Goal: Transaction & Acquisition: Purchase product/service

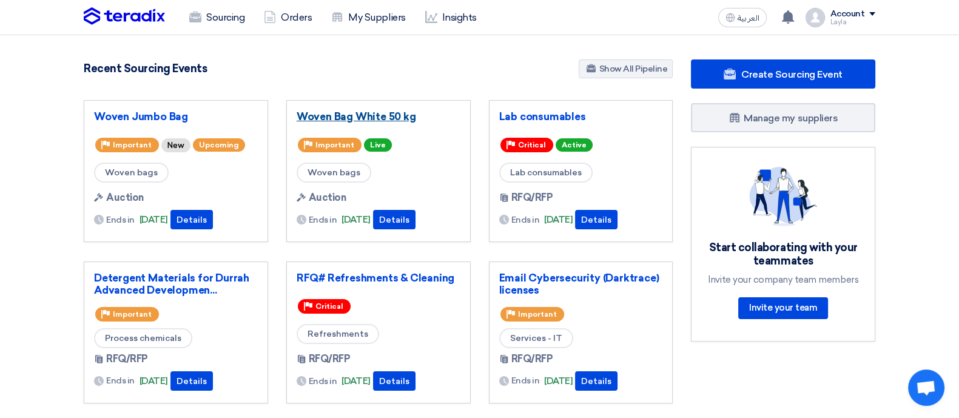
click at [386, 114] on link "Woven Bag White 50 kg" at bounding box center [379, 116] width 164 height 12
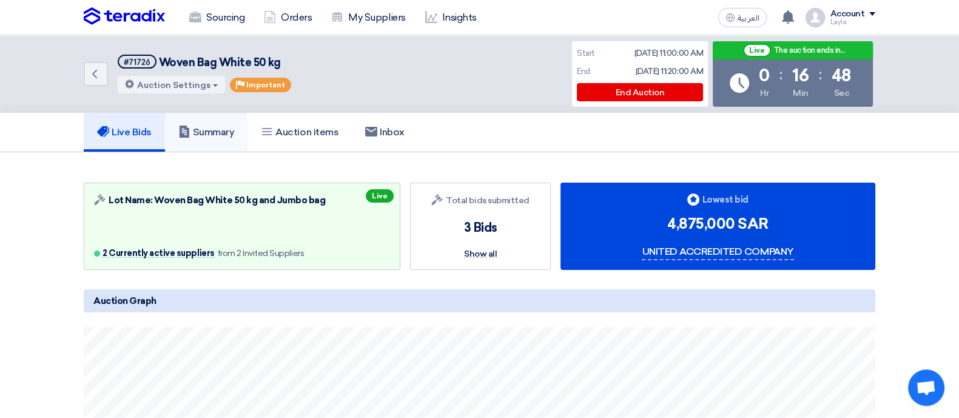
click at [230, 124] on link "Summary" at bounding box center [206, 132] width 83 height 39
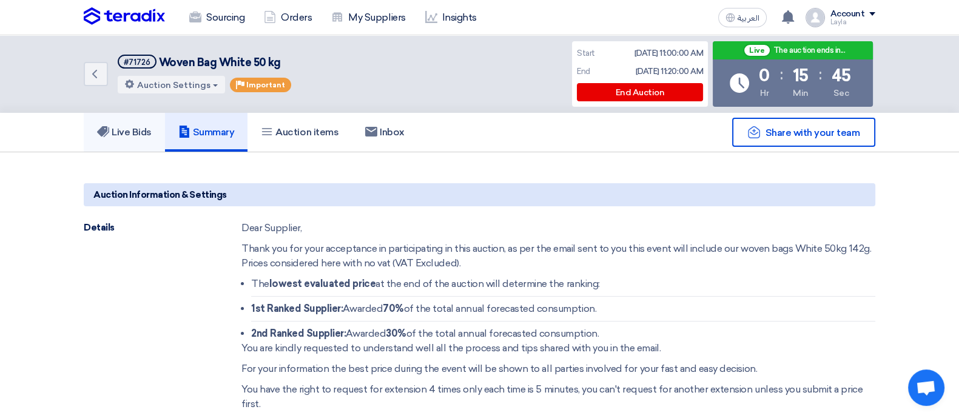
click at [152, 136] on h5 "Live Bids" at bounding box center [124, 132] width 55 height 12
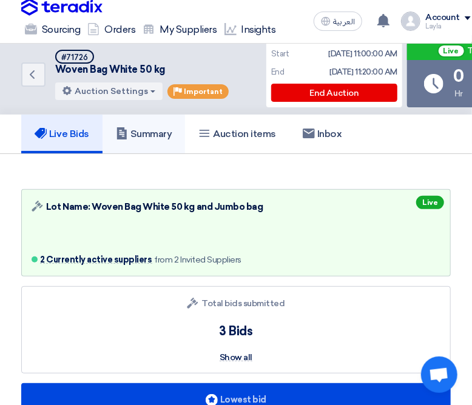
click at [150, 126] on link "Summary" at bounding box center [143, 134] width 83 height 39
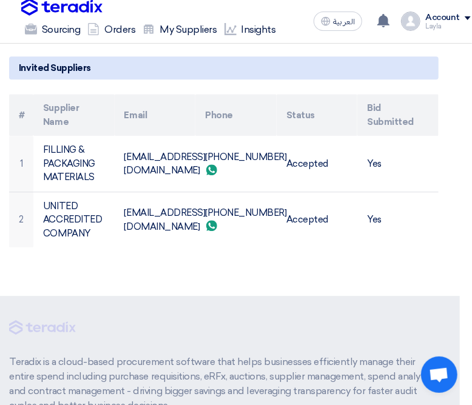
scroll to position [926, 12]
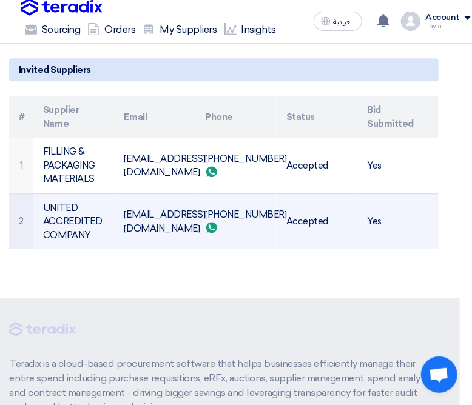
click at [161, 223] on td "sales@uac.sa.com" at bounding box center [155, 221] width 81 height 56
copy tr "sales@uac.sa.com"
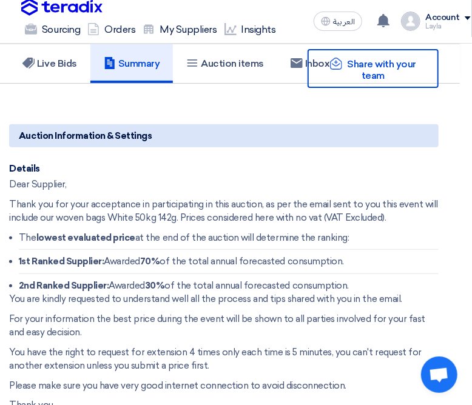
scroll to position [0, 12]
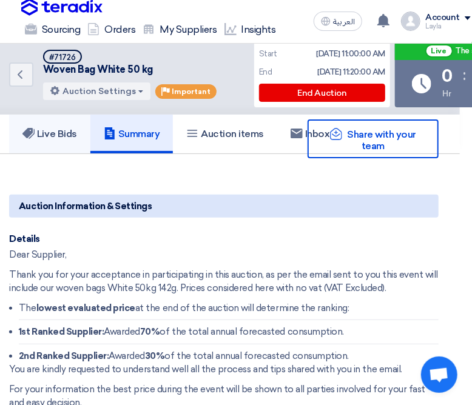
click at [63, 138] on h5 "Live Bids" at bounding box center [49, 134] width 55 height 12
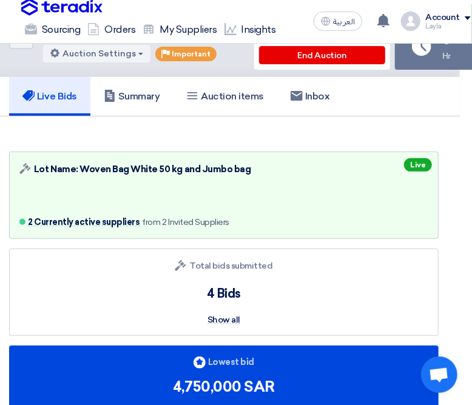
scroll to position [36, 12]
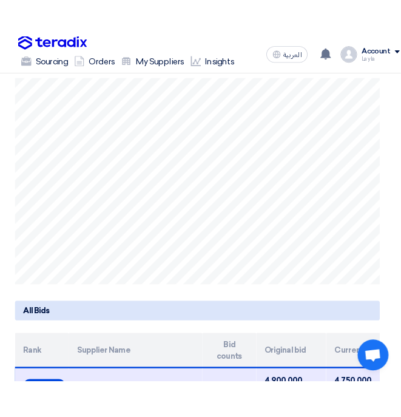
scroll to position [483, 0]
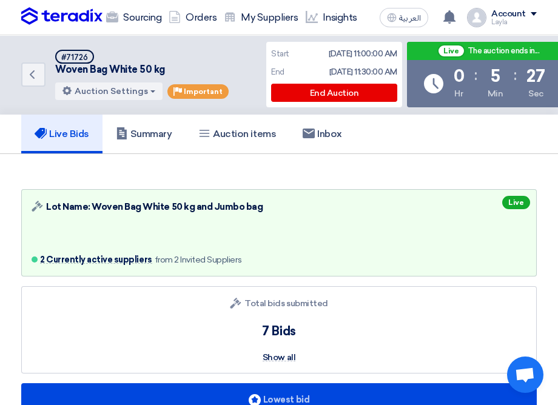
click at [416, 144] on div "Live Bids Summary Auction items Inbox" at bounding box center [279, 134] width 516 height 39
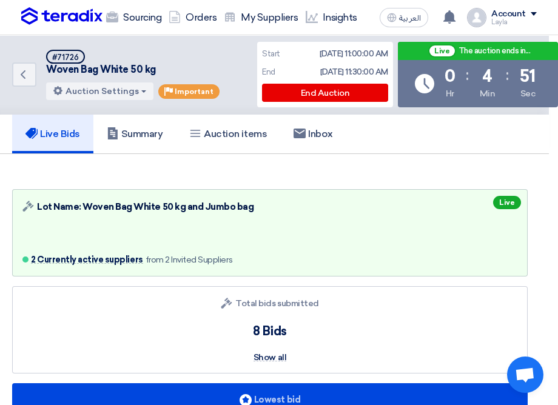
scroll to position [0, 4]
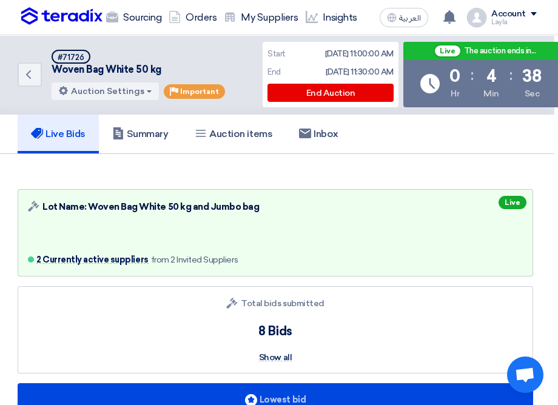
click at [406, 234] on div "Auction Lot Lot Name: Woven Bag White 50 kg and Jumbo bag 2 Currently active su…" at bounding box center [276, 232] width 516 height 87
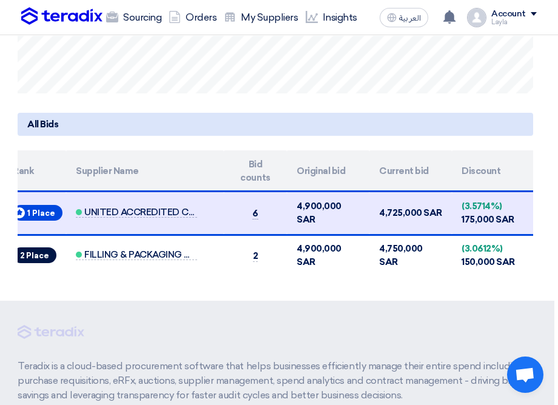
scroll to position [662, 4]
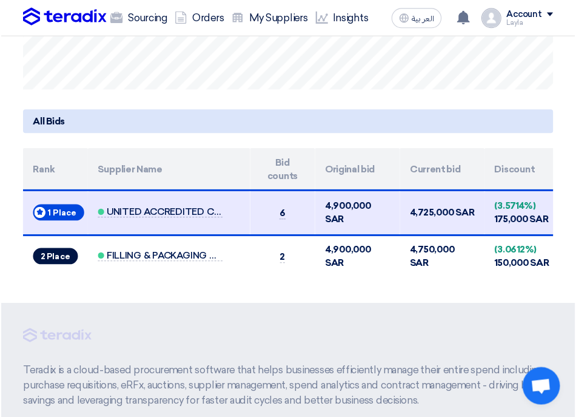
scroll to position [707, 0]
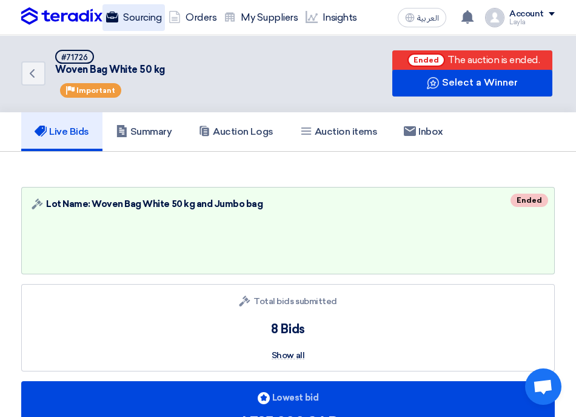
click at [129, 23] on link "Sourcing" at bounding box center [133, 17] width 62 height 27
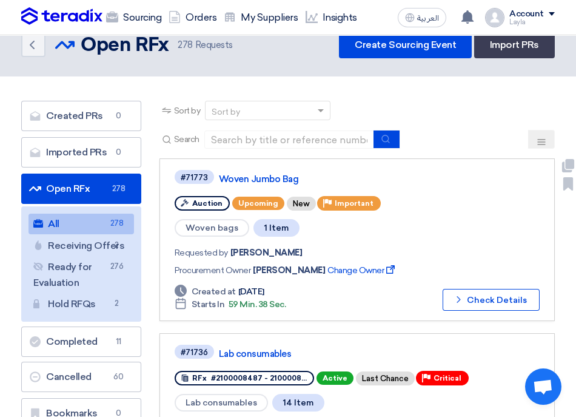
scroll to position [22, 0]
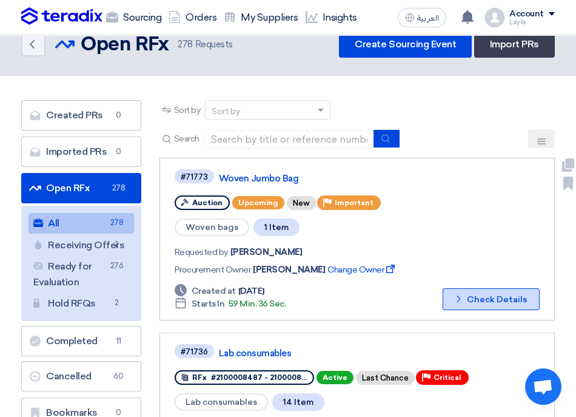
click at [484, 288] on button "Check details Check Details" at bounding box center [491, 299] width 97 height 22
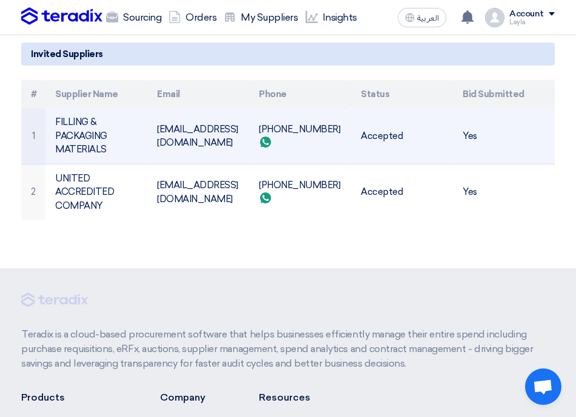
scroll to position [983, 0]
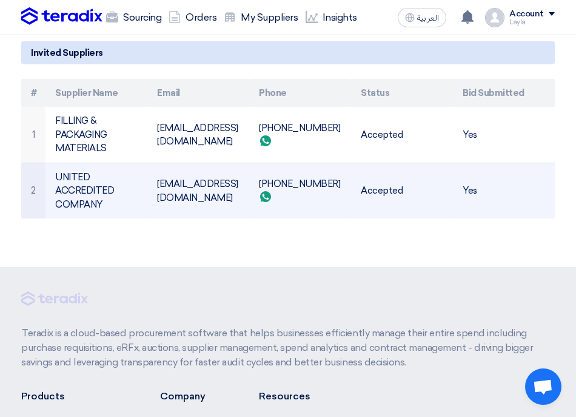
drag, startPoint x: 468, startPoint y: 190, endPoint x: 364, endPoint y: 196, distance: 104.5
click at [364, 196] on tr "2 UNITED ACCREDITED COMPANY [EMAIL_ADDRESS][DOMAIN_NAME] [PHONE_NUMBER] Send wh…" at bounding box center [288, 191] width 534 height 56
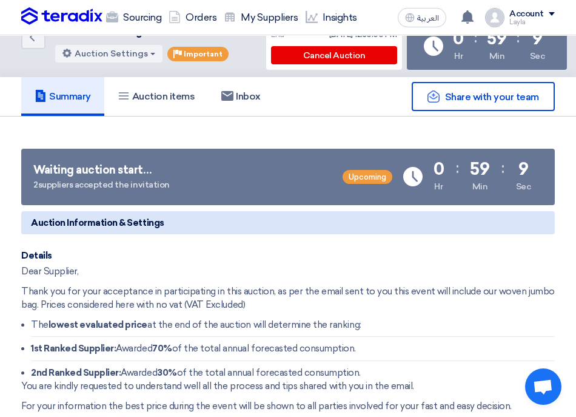
scroll to position [15, 0]
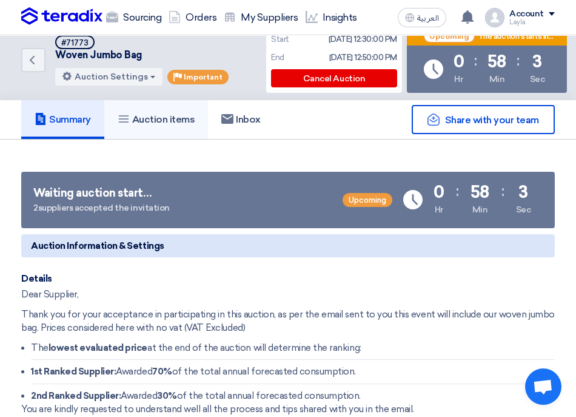
click at [156, 121] on h5 "Auction items" at bounding box center [157, 119] width 78 height 12
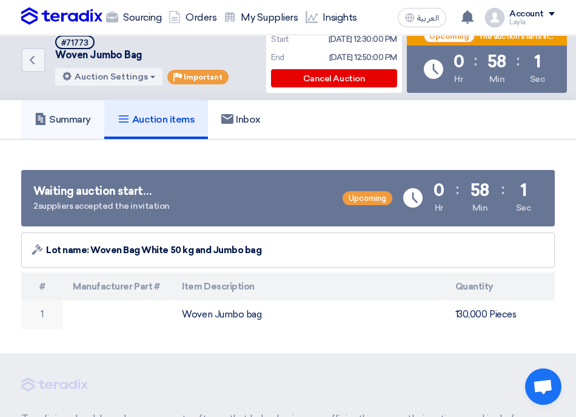
click at [69, 112] on link "Summary" at bounding box center [62, 119] width 83 height 39
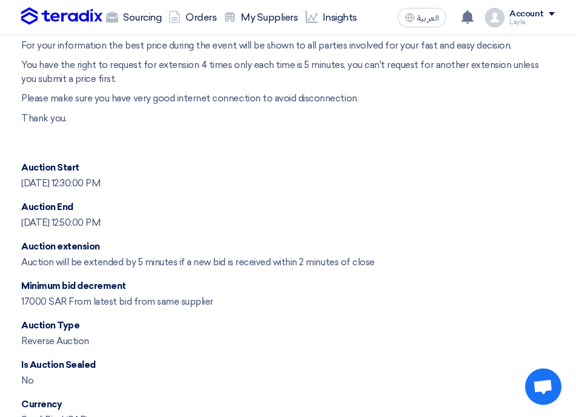
scroll to position [440, 0]
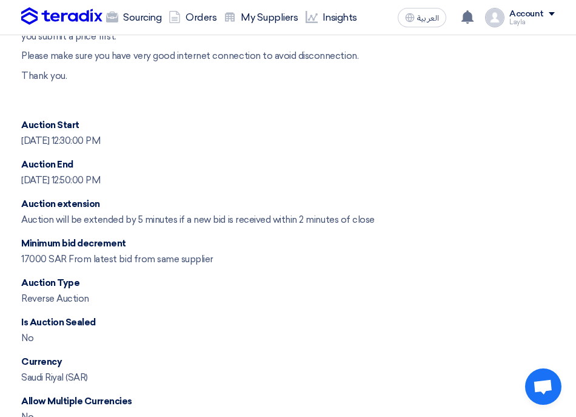
click at [61, 298] on div "Reverse Auction" at bounding box center [55, 299] width 68 height 14
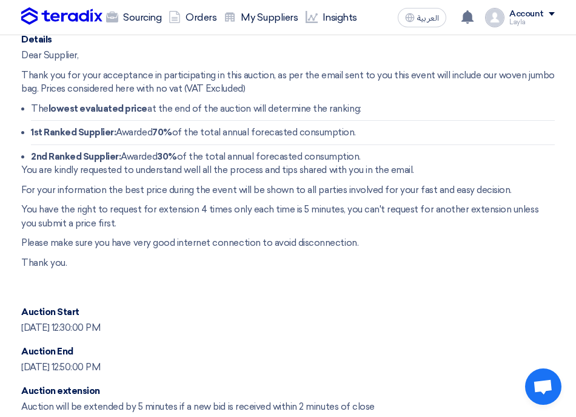
scroll to position [0, 0]
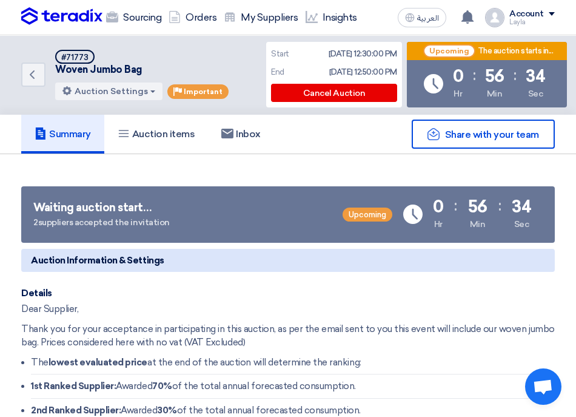
drag, startPoint x: 379, startPoint y: 56, endPoint x: 340, endPoint y: 56, distance: 38.8
click at [340, 56] on div "[DATE] 12:30:00 PM" at bounding box center [363, 54] width 69 height 12
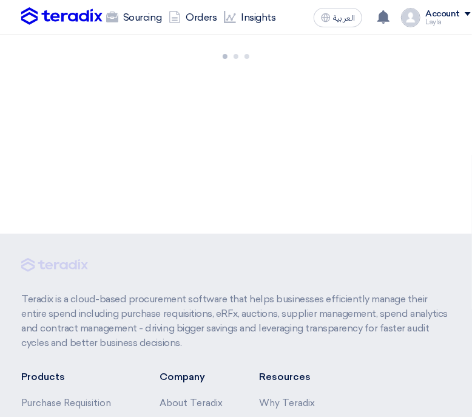
click at [142, 139] on div at bounding box center [236, 134] width 472 height 198
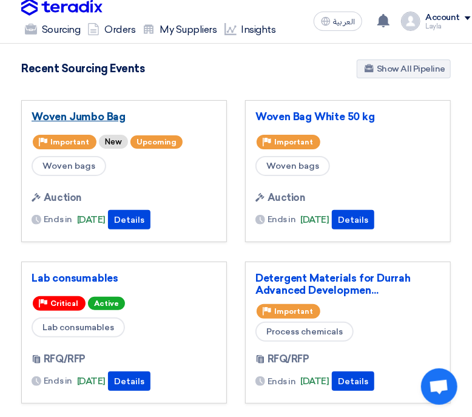
click at [97, 118] on link "Woven Jumbo Bag" at bounding box center [124, 116] width 185 height 12
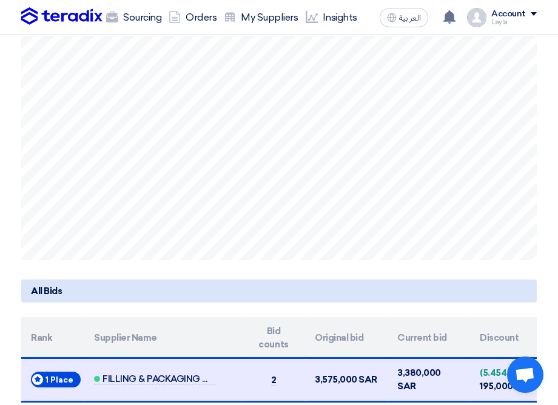
scroll to position [543, 0]
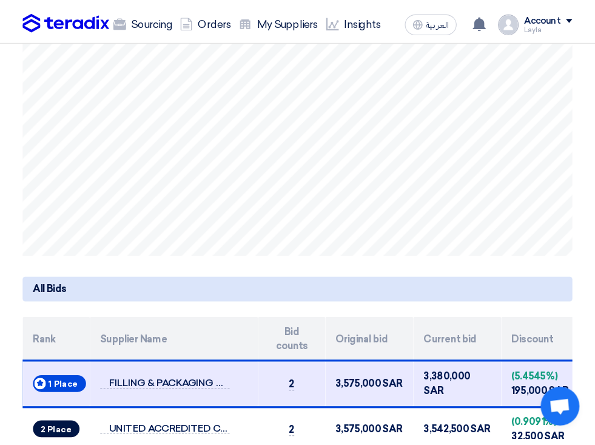
scroll to position [541, 0]
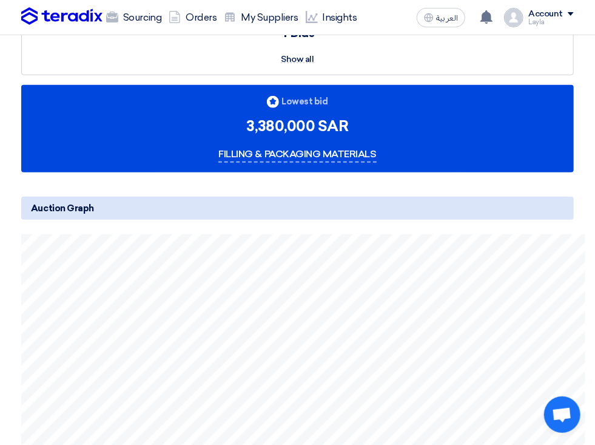
scroll to position [298, 0]
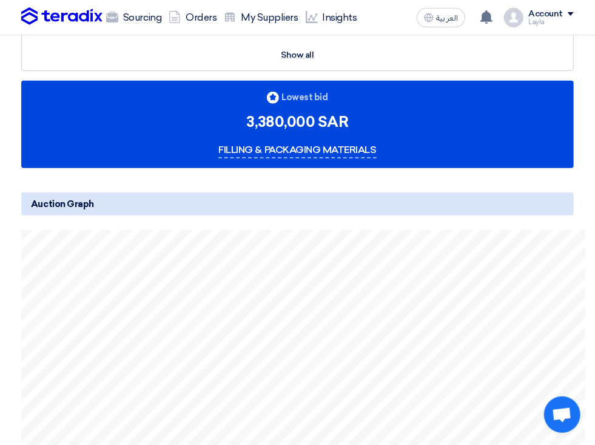
scroll to position [302, 0]
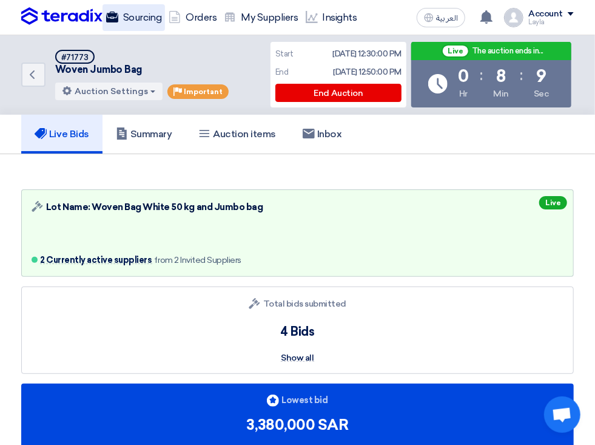
click at [102, 31] on link "Sourcing" at bounding box center [133, 17] width 62 height 27
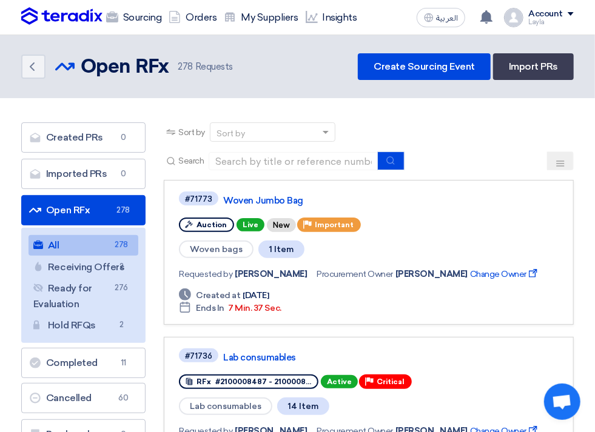
click at [547, 164] on button at bounding box center [560, 161] width 27 height 19
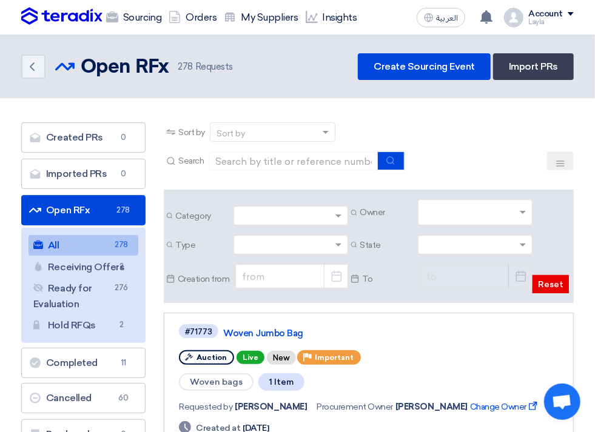
click at [522, 209] on input "text" at bounding box center [477, 214] width 105 height 20
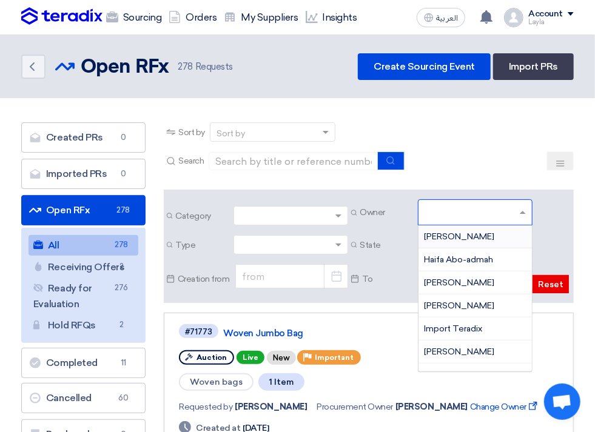
click at [495, 301] on span "Hatim Al-maghrabi" at bounding box center [460, 306] width 70 height 10
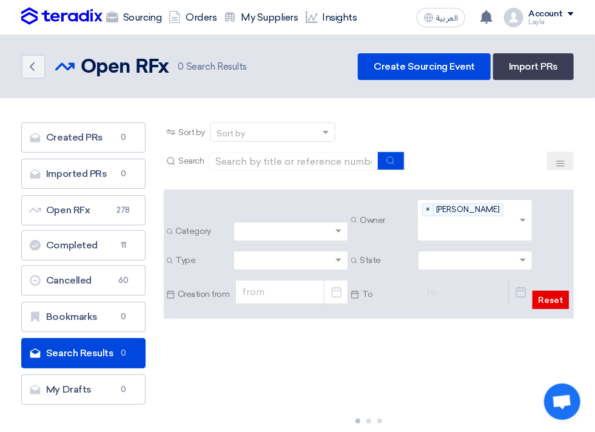
click at [501, 265] on input "text" at bounding box center [470, 262] width 90 height 20
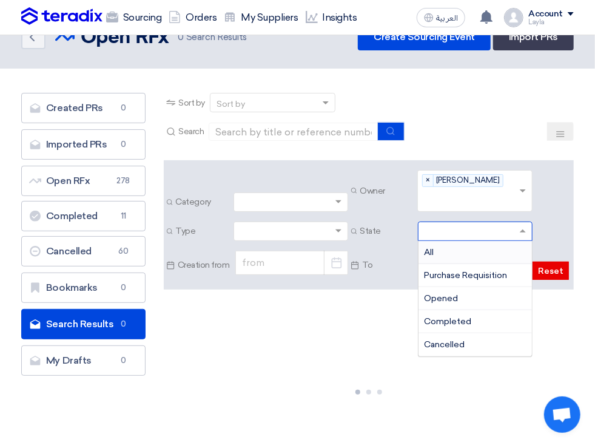
scroll to position [33, 0]
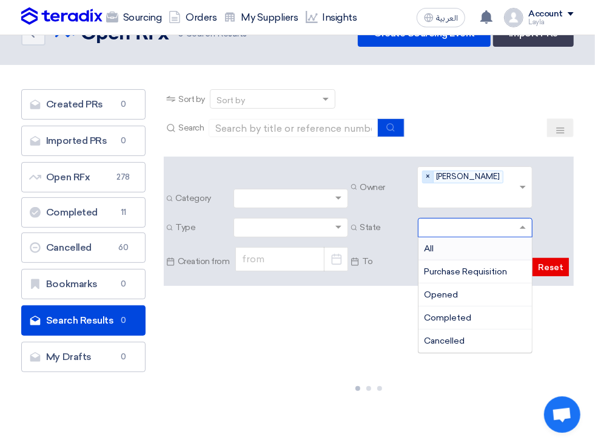
click at [428, 174] on span "×" at bounding box center [428, 177] width 11 height 12
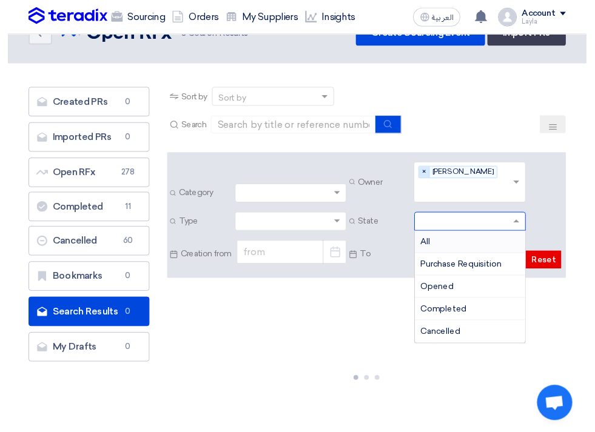
scroll to position [0, 0]
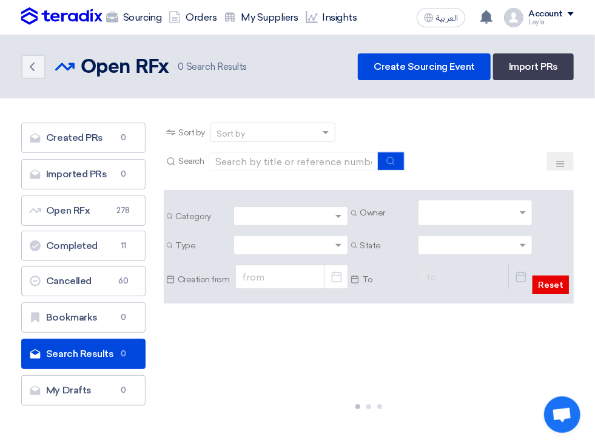
click at [512, 212] on input "text" at bounding box center [477, 214] width 105 height 20
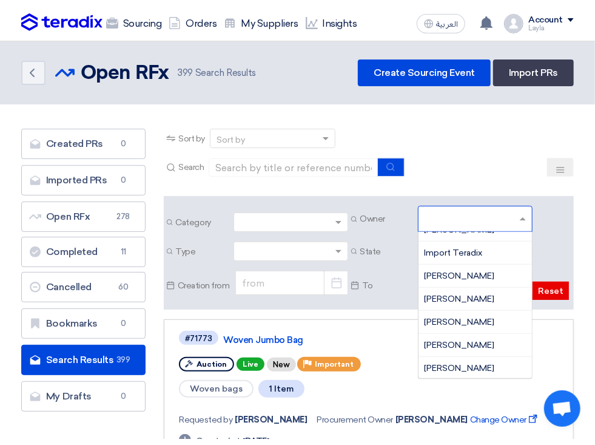
scroll to position [86, 0]
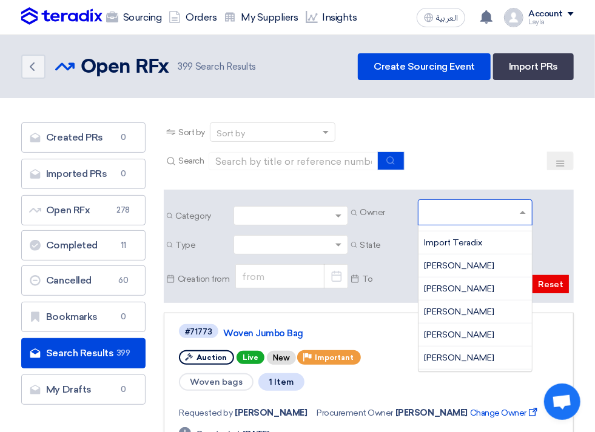
click at [478, 289] on span "Layla Alghamdi" at bounding box center [460, 289] width 70 height 10
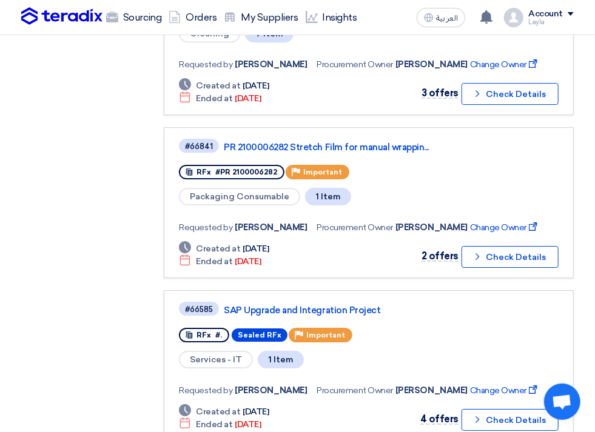
scroll to position [1507, 0]
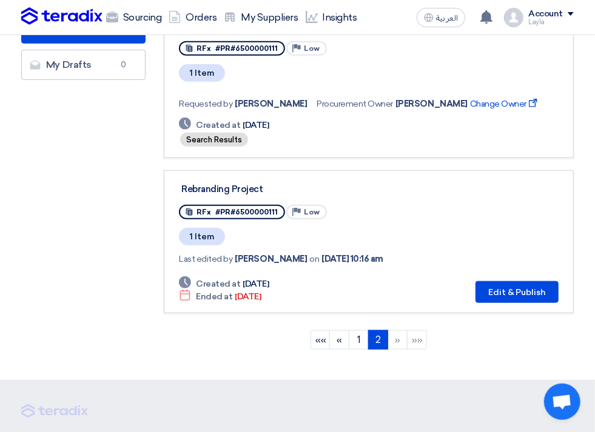
scroll to position [329, 0]
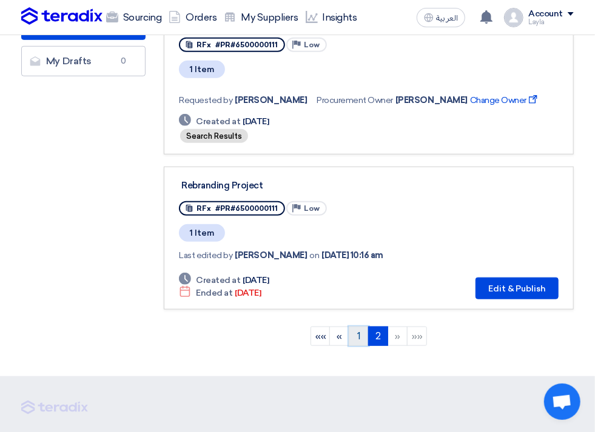
click at [362, 327] on link "1" at bounding box center [359, 336] width 20 height 19
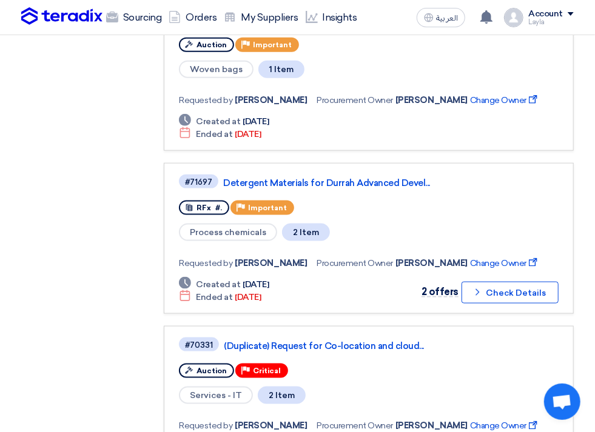
scroll to position [491, 0]
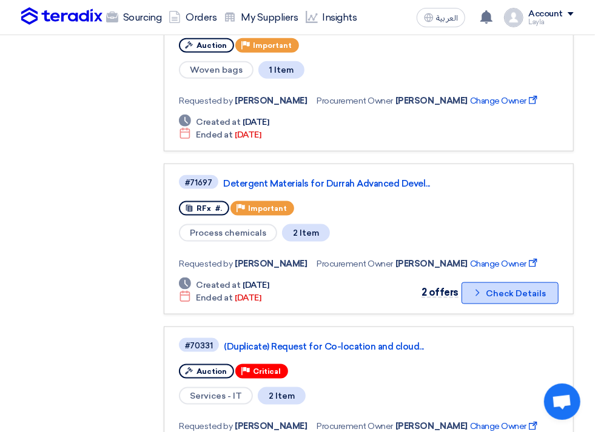
click at [548, 283] on button "Check details Check Details" at bounding box center [510, 294] width 97 height 22
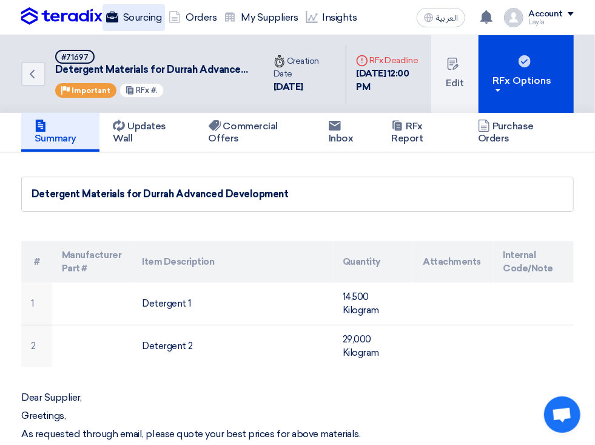
click at [102, 31] on link "Sourcing" at bounding box center [133, 17] width 62 height 27
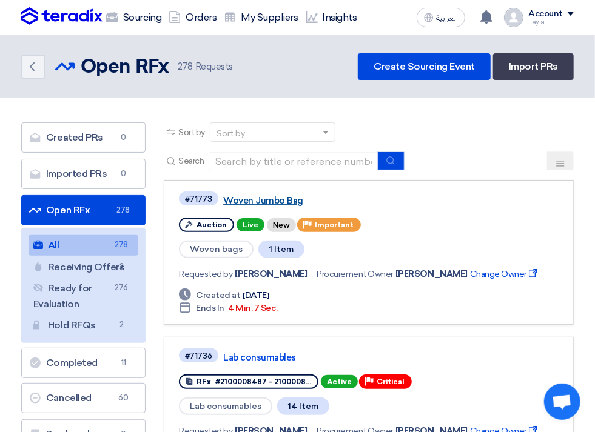
click at [286, 202] on link "Woven Jumbo Bag" at bounding box center [374, 200] width 303 height 11
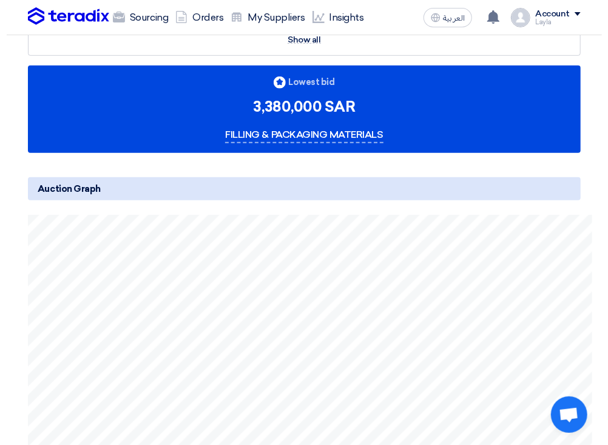
scroll to position [319, 0]
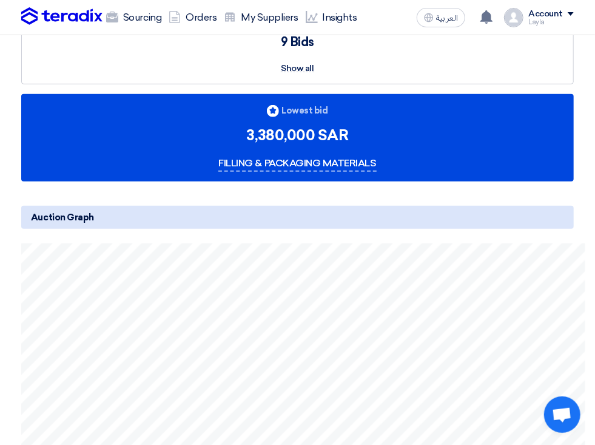
scroll to position [300, 0]
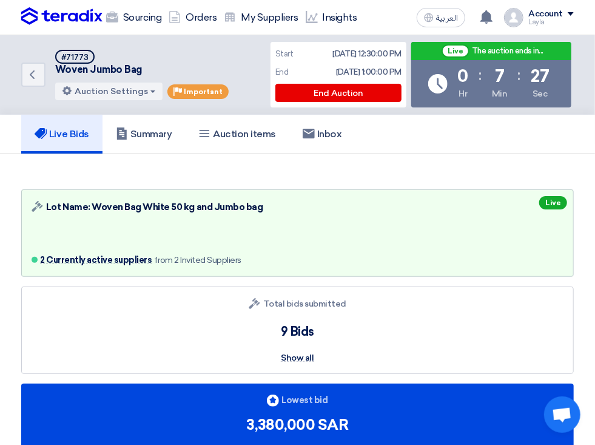
click at [356, 286] on div "Bids submitted Total bids submitted 9 Bids Show all" at bounding box center [297, 329] width 553 height 87
click at [314, 354] on span "Show all" at bounding box center [297, 357] width 33 height 7
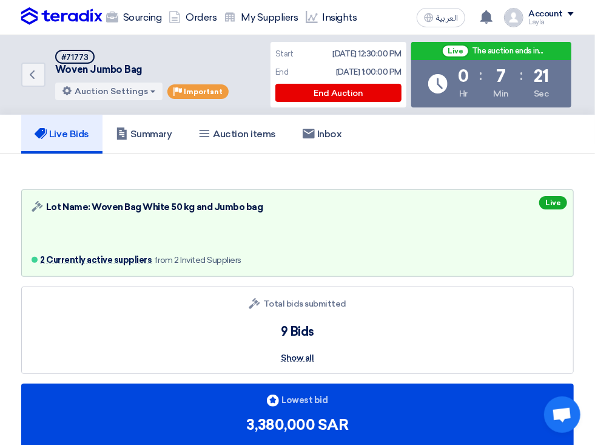
click at [314, 354] on span "Show all" at bounding box center [297, 357] width 33 height 7
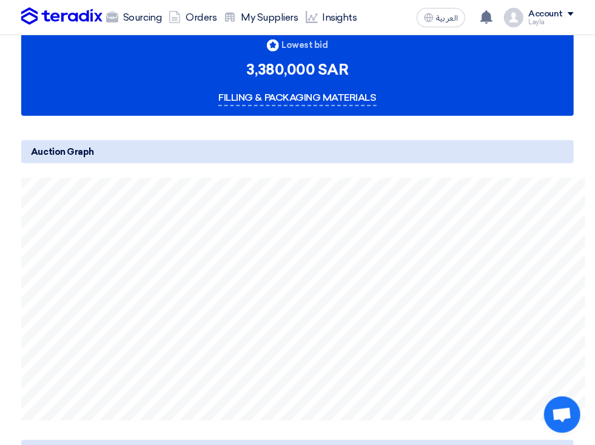
scroll to position [357, 0]
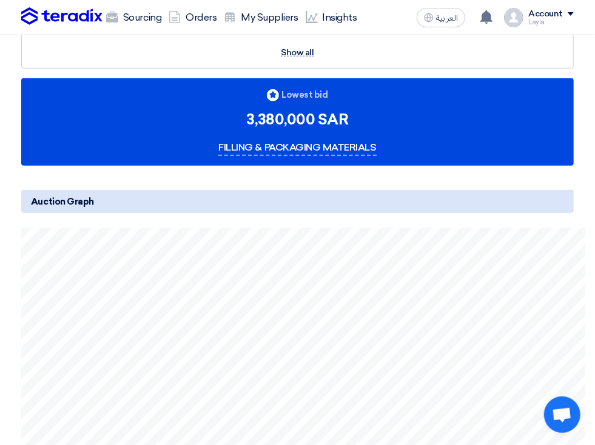
scroll to position [296, 0]
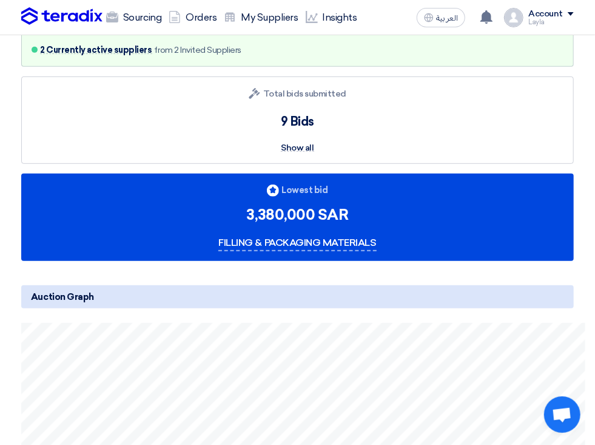
scroll to position [229, 0]
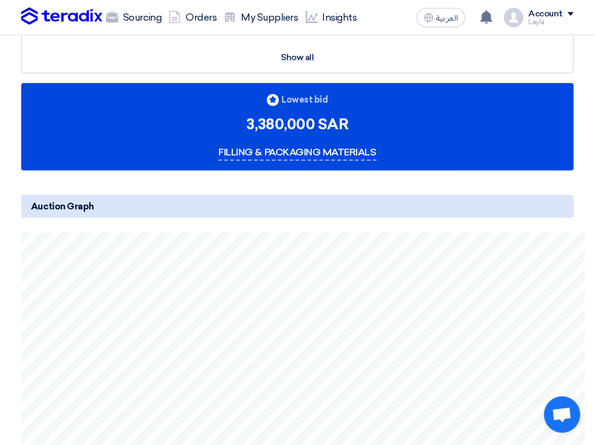
scroll to position [299, 0]
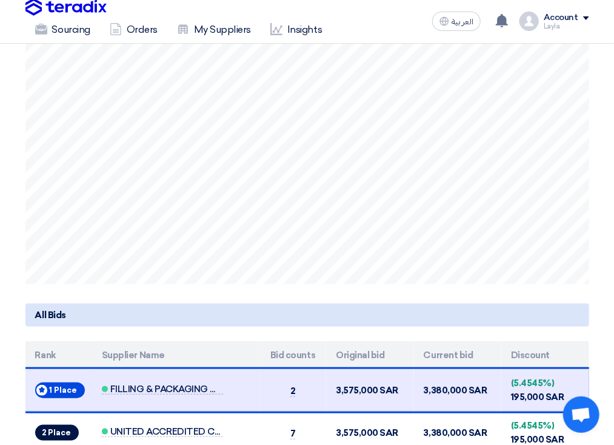
scroll to position [302, 0]
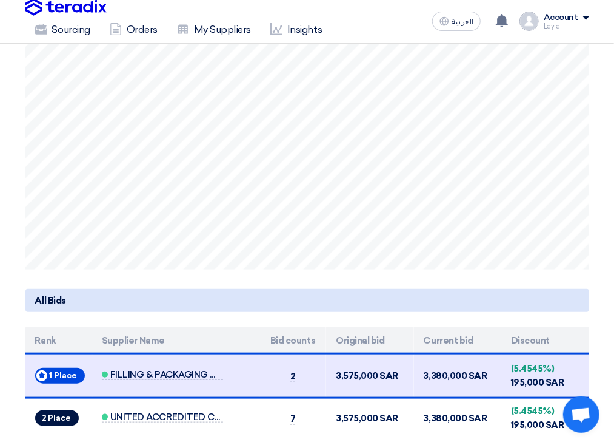
click at [17, 109] on div "Auction Lot Lot Name: Woven Bag White 50 kg and Jumbo bag 2 Currently active su…" at bounding box center [307, 157] width 582 height 563
